Goal: Use online tool/utility: Utilize a website feature to perform a specific function

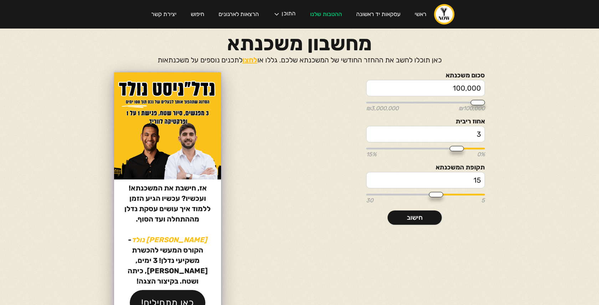
drag, startPoint x: 0, startPoint y: 0, endPoint x: 509, endPoint y: 86, distance: 516.3
click at [509, 86] on section "סכום משכנתא 100,000 ₪100,000 ₪3,000,000 אחוז ריבית 3 0% 15% תקופת המשכנתא 15 5 …" at bounding box center [300, 195] width 428 height 247
type input "2"
type input "100000"
type input "24"
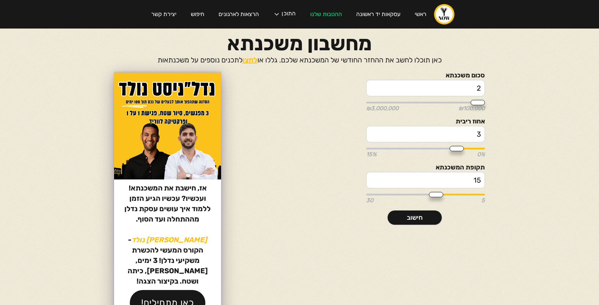
type input "100000"
type input "240"
type input "100000"
type input "2,400"
type input "100000"
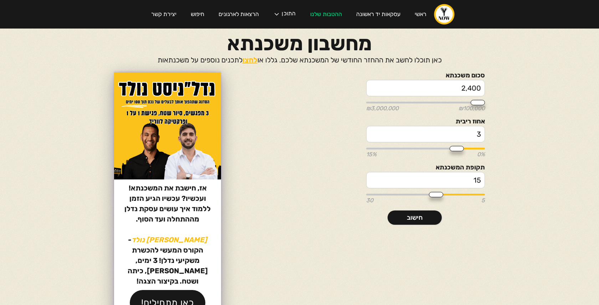
type input "24,000"
type input "100000"
type input "240,000"
type input "250000"
type input "2,400,000"
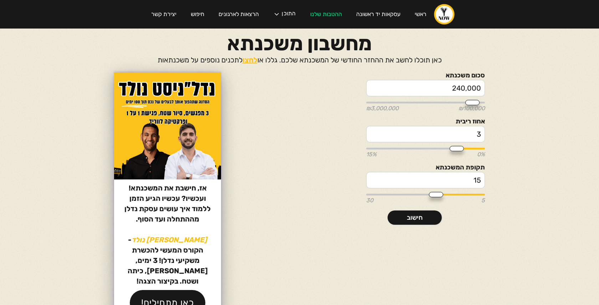
type input "2400000"
type input "240,000"
type input "250000"
type input "24,000"
type input "100000"
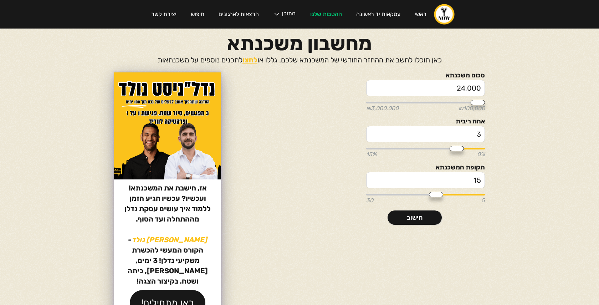
type input "2,400"
type input "100000"
type input "240"
type input "100000"
type input "24"
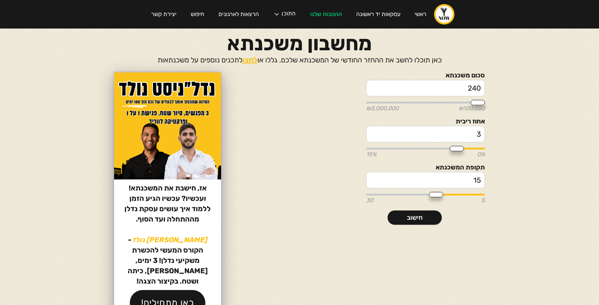
type input "100000"
type input "2"
type input "100000"
type input "1550000"
type input "2"
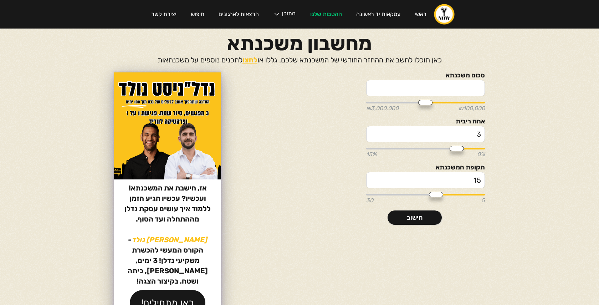
type input "100000"
type input "20"
type input "100000"
type input "200"
type input "100000"
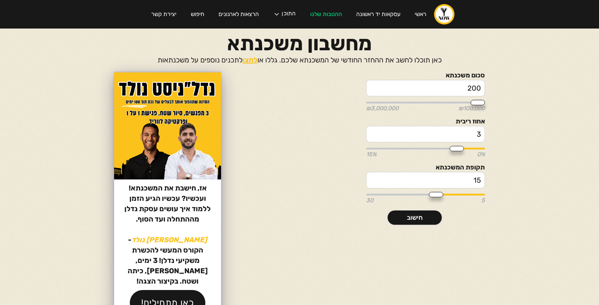
type input "2,000"
type input "100000"
type input "20,000"
type input "100000"
type input "200,000"
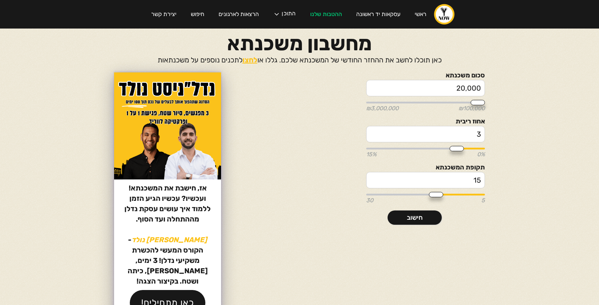
type input "200000"
type input "2,000,000"
type input "2000000"
type input "2,000,000"
drag, startPoint x: 472, startPoint y: 135, endPoint x: 494, endPoint y: 135, distance: 22.1
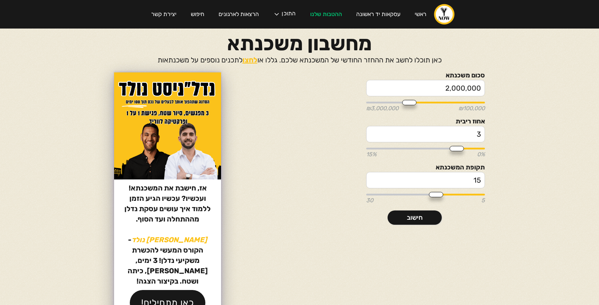
click at [494, 135] on section "סכום משכנתא 2,000,000 ₪100,000 ₪3,000,000 אחוז ריבית 3 0% 15% תקופת המשכנתא 15 …" at bounding box center [300, 195] width 428 height 247
type input "5"
type input "7.5"
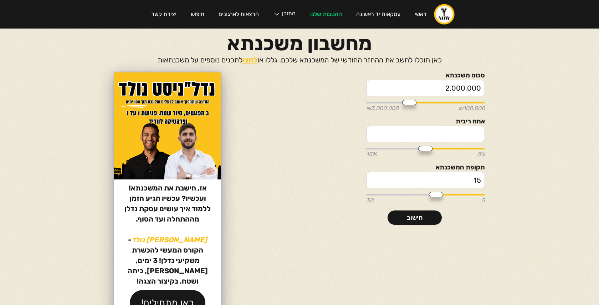
type input "6"
drag, startPoint x: 461, startPoint y: 176, endPoint x: 522, endPoint y: 176, distance: 61.0
click at [522, 176] on body "ראשי עסקאות יד ראשונה ההטבות שלנו התוכן הפודקאסט הבלוג הקורסים שלנו המדריכים של…" at bounding box center [299, 152] width 599 height 305
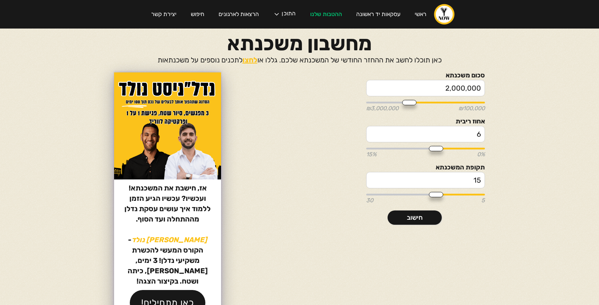
type input "2"
type input "5"
type input "25"
click at [428, 215] on link "חישוב" at bounding box center [415, 218] width 54 height 14
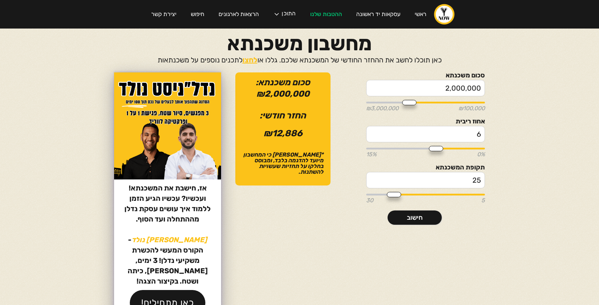
click at [460, 177] on input "25" at bounding box center [425, 180] width 119 height 16
drag, startPoint x: 460, startPoint y: 177, endPoint x: 500, endPoint y: 177, distance: 40.7
click at [500, 177] on section "סכום משכנתא 2,000,000 ₪100,000 ₪3,000,000 אחוז ריבית 6 0% 15% תקופת המשכנתא 25 …" at bounding box center [300, 195] width 428 height 247
type input "3"
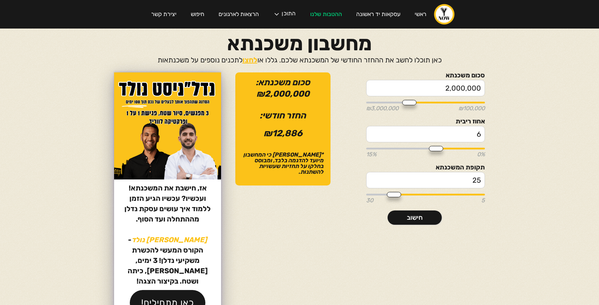
type input "5"
type input "30"
click at [432, 215] on link "חישוב" at bounding box center [415, 218] width 54 height 14
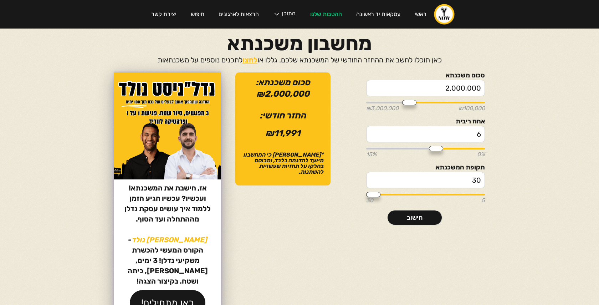
click at [456, 90] on input "2,000,000" at bounding box center [425, 88] width 119 height 16
type input "2,500,000"
type input "2500000"
type input "2,500,000"
drag, startPoint x: 465, startPoint y: 183, endPoint x: 521, endPoint y: 183, distance: 56.4
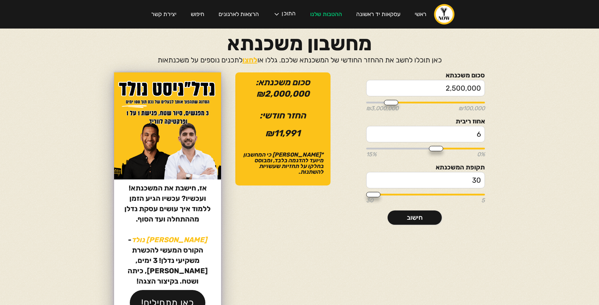
click at [521, 183] on body "ראשי עסקאות יד ראשונה ההטבות שלנו התוכן הפודקאסט הבלוג הקורסים שלנו המדריכים של…" at bounding box center [299, 152] width 599 height 305
type input "2"
type input "5"
type input "25"
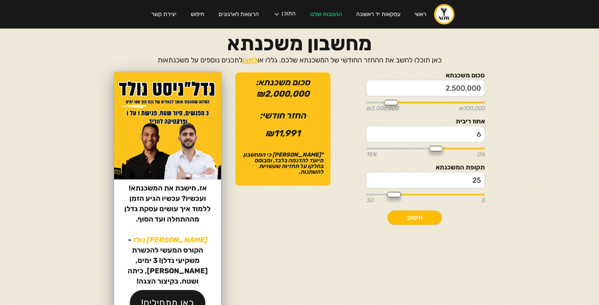
type input "25"
click at [430, 218] on link "חישוב" at bounding box center [415, 218] width 54 height 14
click at [480, 129] on input "6" at bounding box center [425, 134] width 119 height 16
click at [480, 128] on input "6" at bounding box center [425, 134] width 119 height 16
drag, startPoint x: 478, startPoint y: 133, endPoint x: 496, endPoint y: 133, distance: 18.2
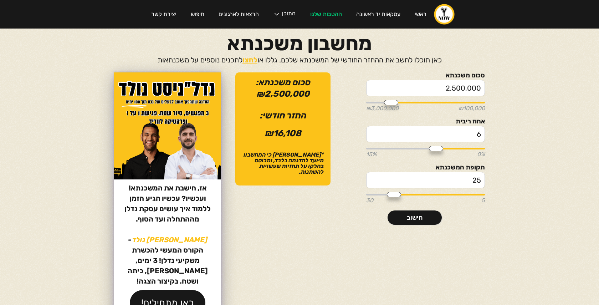
click at [496, 133] on section "סכום משכנתא 2,500,000 ₪100,000 ₪3,000,000 אחוז ריבית 6 0% 15% תקופת המשכנתא 25 …" at bounding box center [300, 195] width 428 height 247
type input "4"
click at [409, 223] on link "חישוב" at bounding box center [415, 218] width 54 height 14
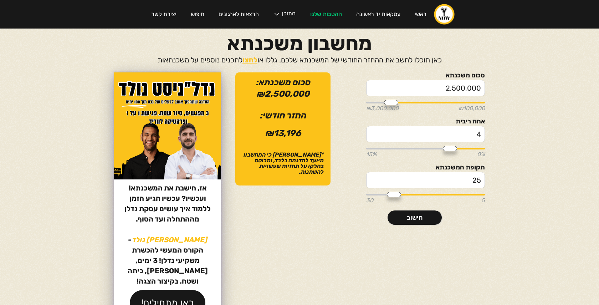
click at [477, 138] on input "4" at bounding box center [425, 134] width 119 height 16
type input "7.5"
type input "4"
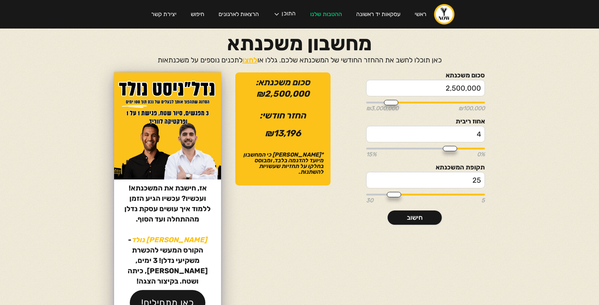
type input "45"
type input "15"
type input "4"
type input "4.5"
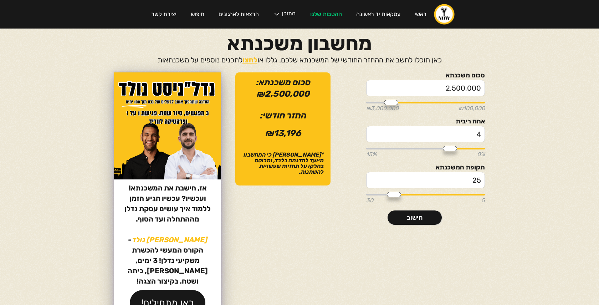
type input "4.5"
click at [417, 215] on link "חישוב" at bounding box center [415, 218] width 54 height 14
